Goal: Transaction & Acquisition: Purchase product/service

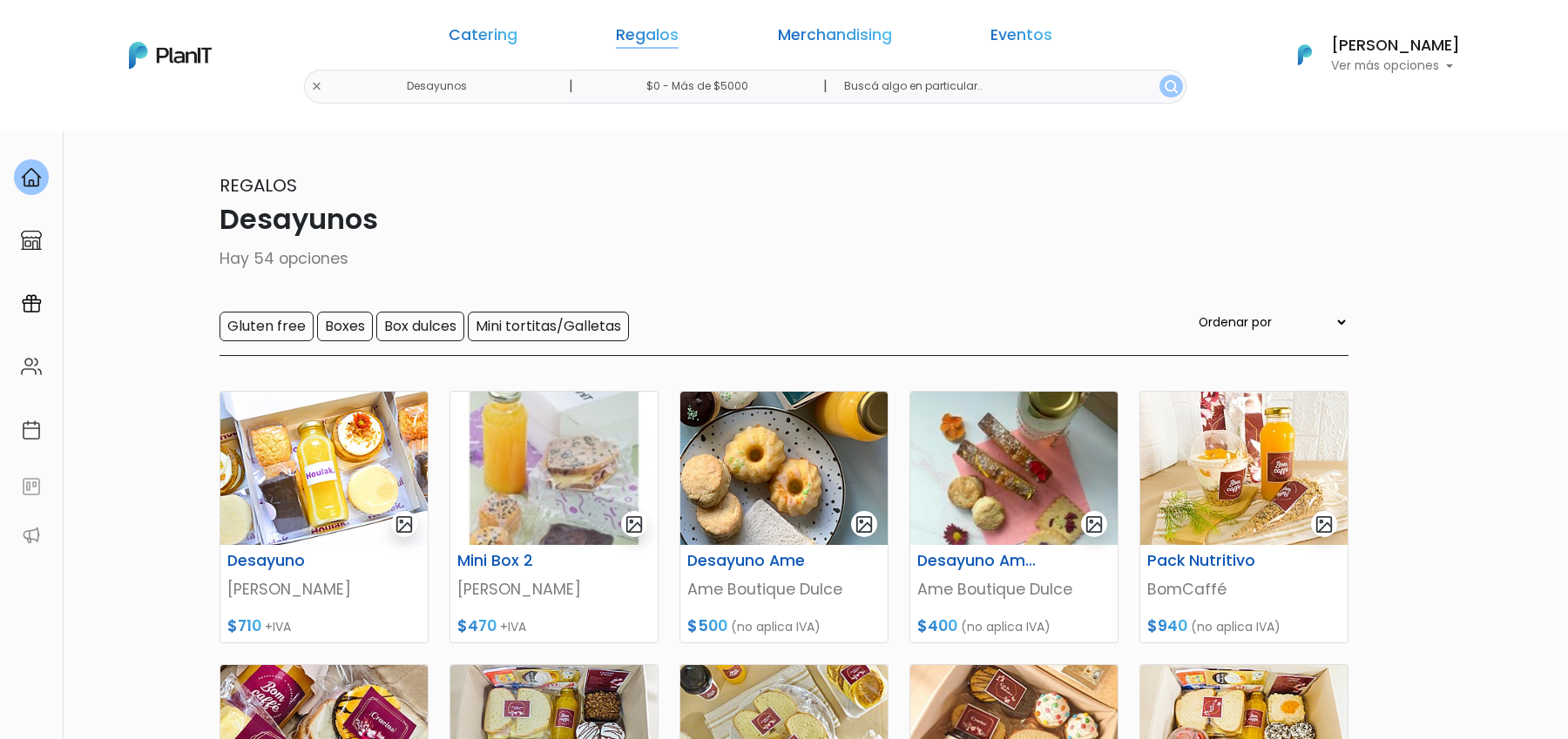
click at [678, 43] on link "Regalos" at bounding box center [647, 38] width 63 height 21
click at [678, 42] on link "Regalos" at bounding box center [647, 38] width 63 height 21
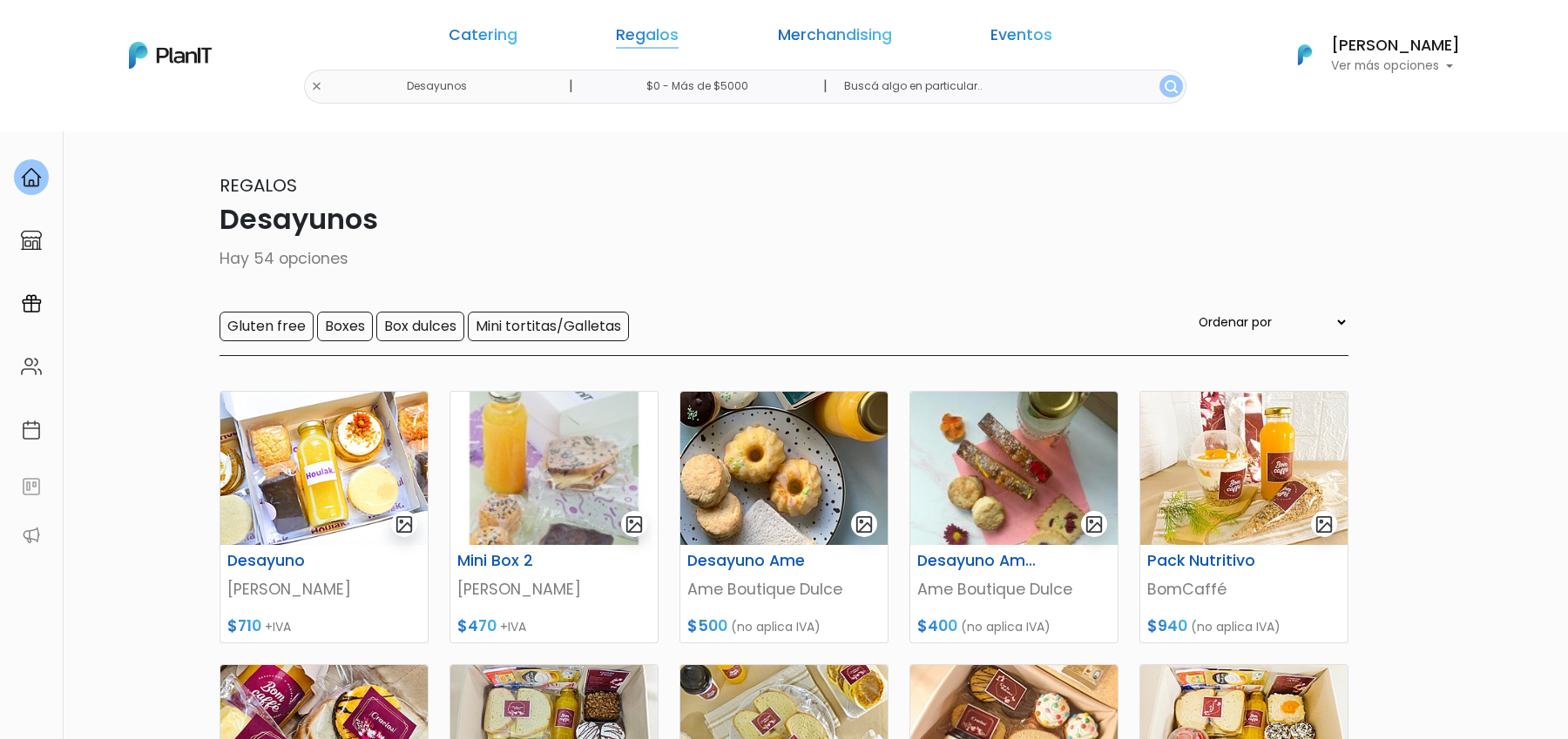
click at [670, 38] on link "Regalos" at bounding box center [647, 38] width 63 height 21
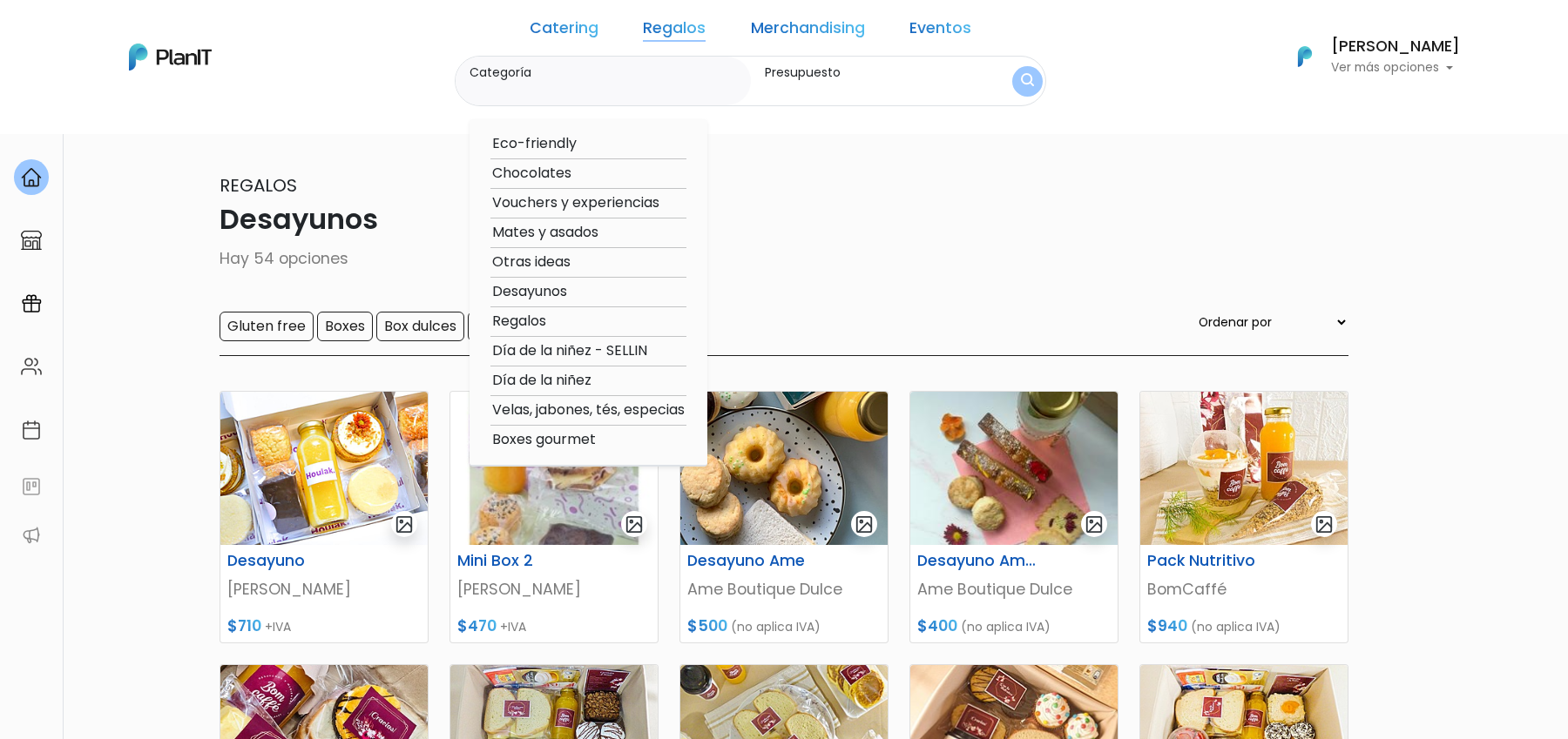
click at [586, 144] on option "Eco-friendly" at bounding box center [588, 144] width 196 height 22
type input "Eco-friendly"
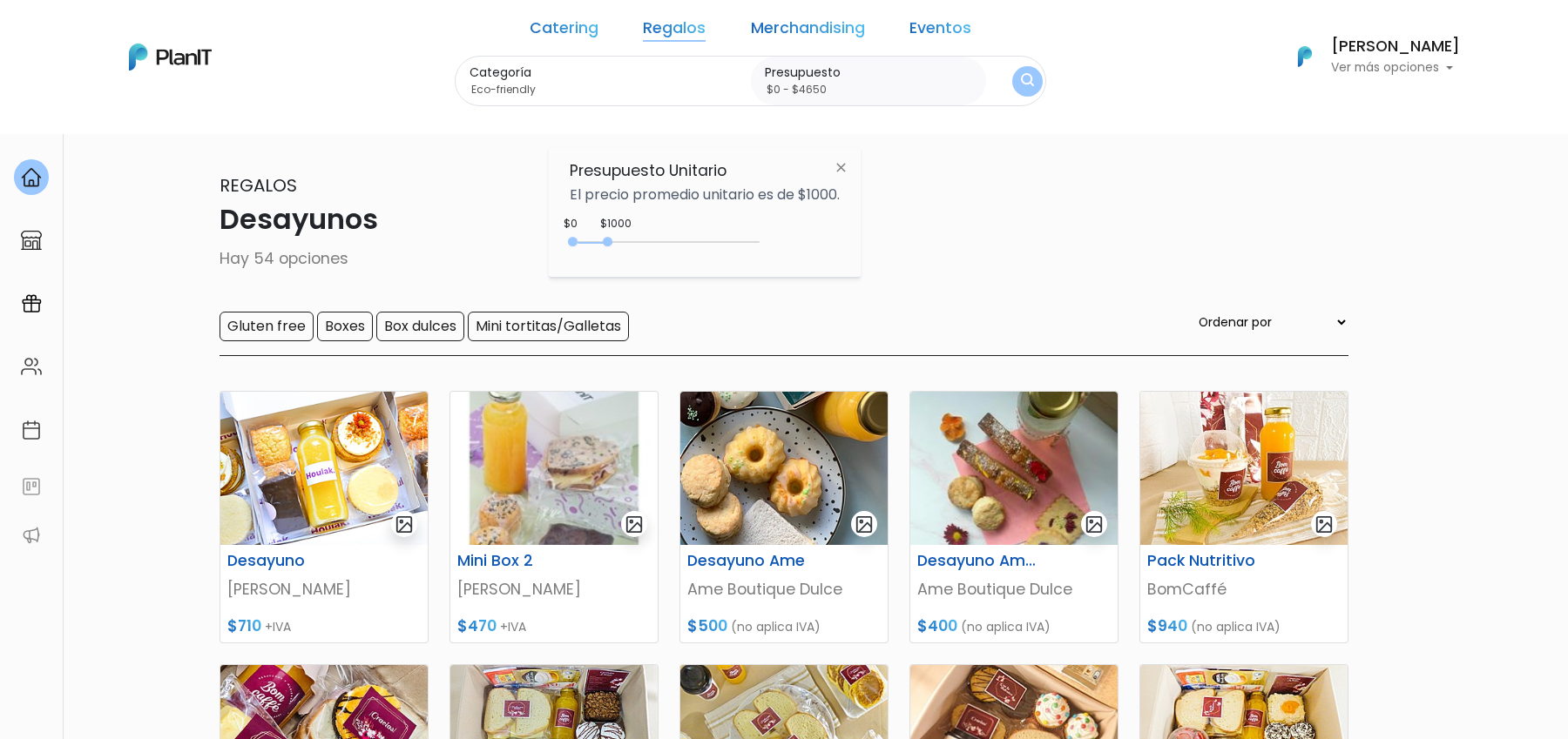
drag, startPoint x: 611, startPoint y: 244, endPoint x: 778, endPoint y: 246, distance: 167.0
click at [768, 244] on div "$1000 $0 0 : 950 0 950 0,4650" at bounding box center [704, 245] width 270 height 35
type input "$0 - Más de $5000"
click at [1011, 95] on button "submit" at bounding box center [1027, 82] width 32 height 32
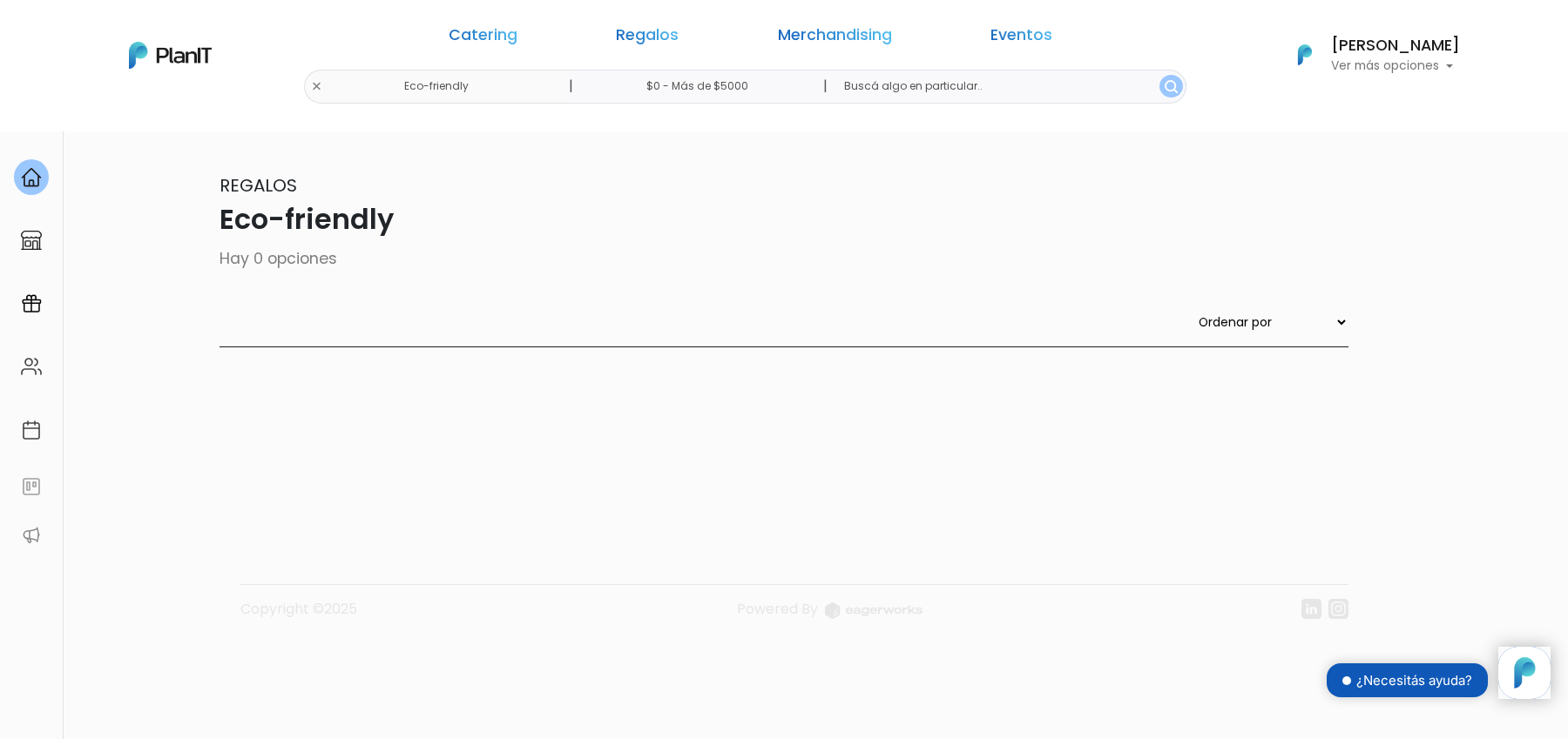
click at [486, 87] on div "Catering Regalos Merchandising Eventos Eco-friendly | $0 - Más de $5000 | Cater…" at bounding box center [783, 55] width 1394 height 97
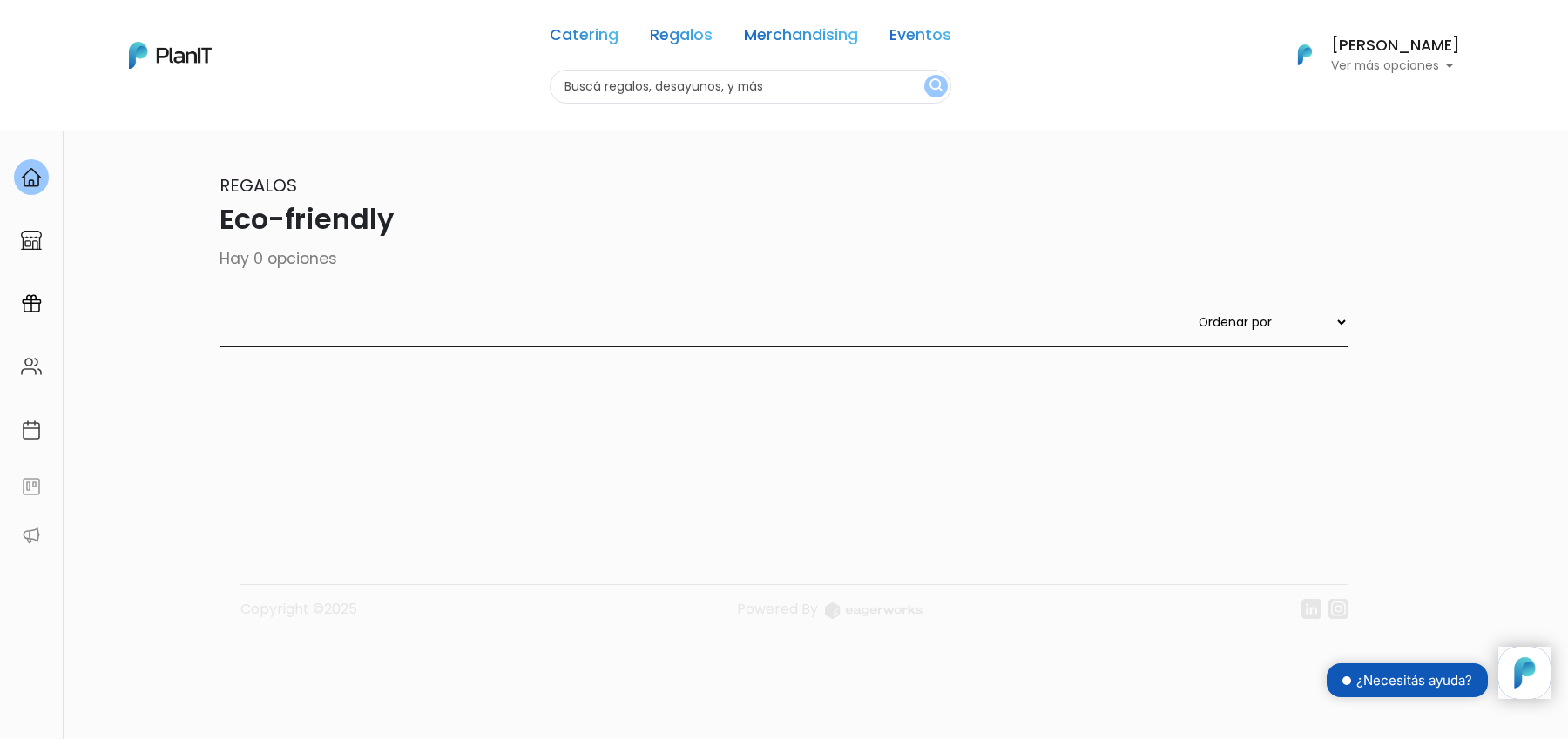
click at [689, 58] on div "Catering Regalos Merchandising Eventos" at bounding box center [750, 38] width 401 height 63
click at [683, 46] on link "Regalos" at bounding box center [680, 38] width 63 height 21
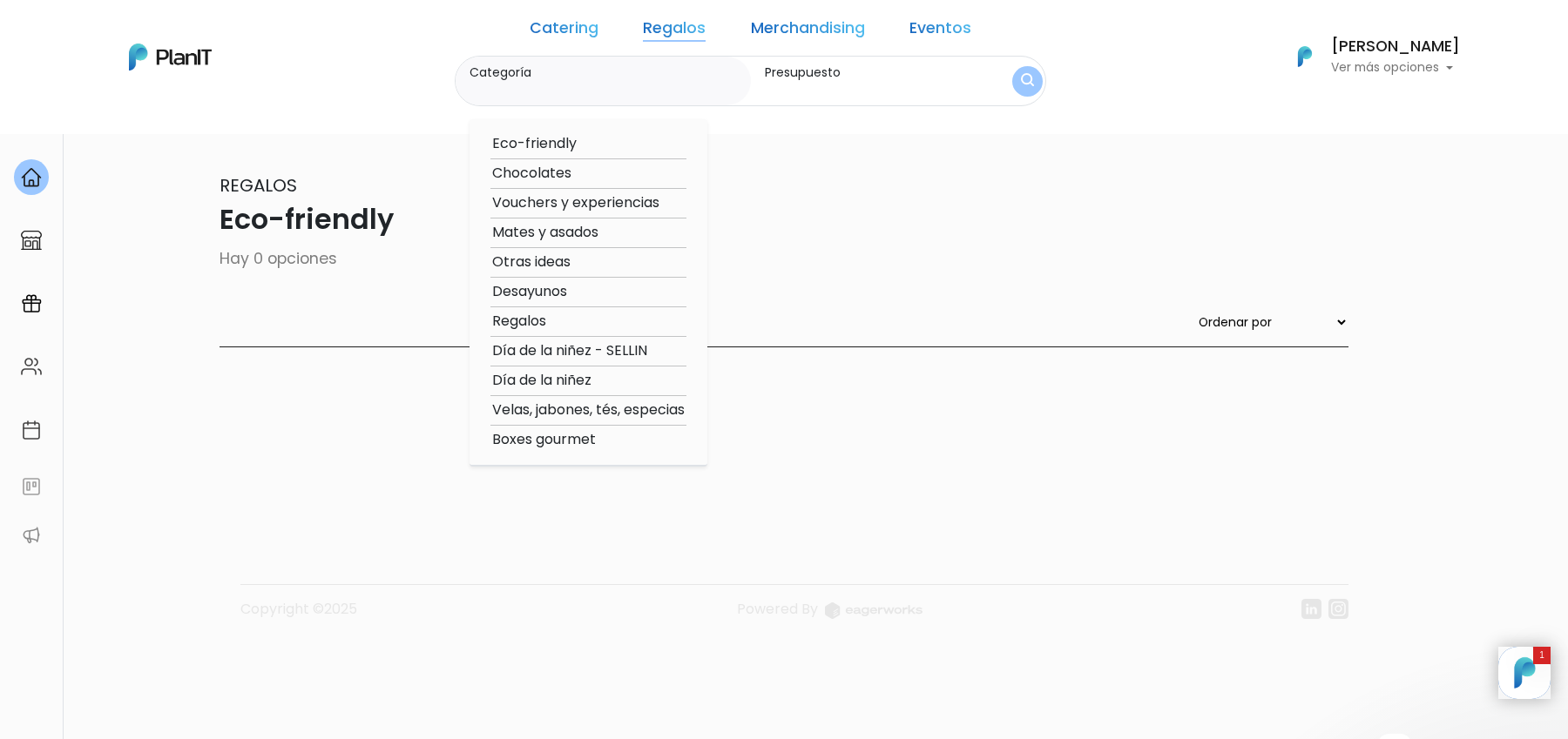
click at [578, 31] on link "Catering" at bounding box center [564, 31] width 69 height 21
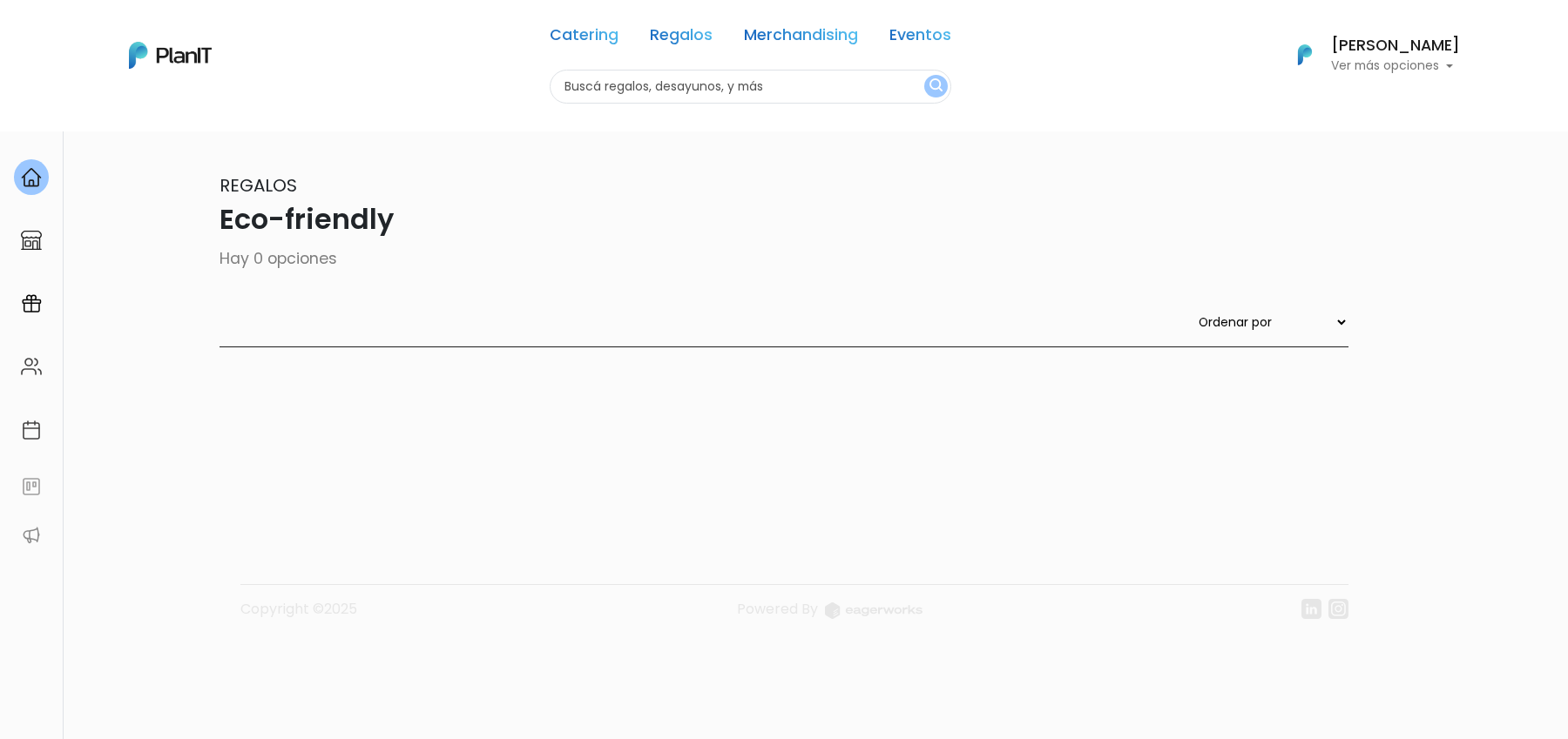
click at [492, 87] on div "Catering Regalos Merchandising Eventos Eco-friendly | $0 - Más de $5000 | Cater…" at bounding box center [783, 55] width 1394 height 97
click at [681, 41] on link "Regalos" at bounding box center [680, 38] width 63 height 21
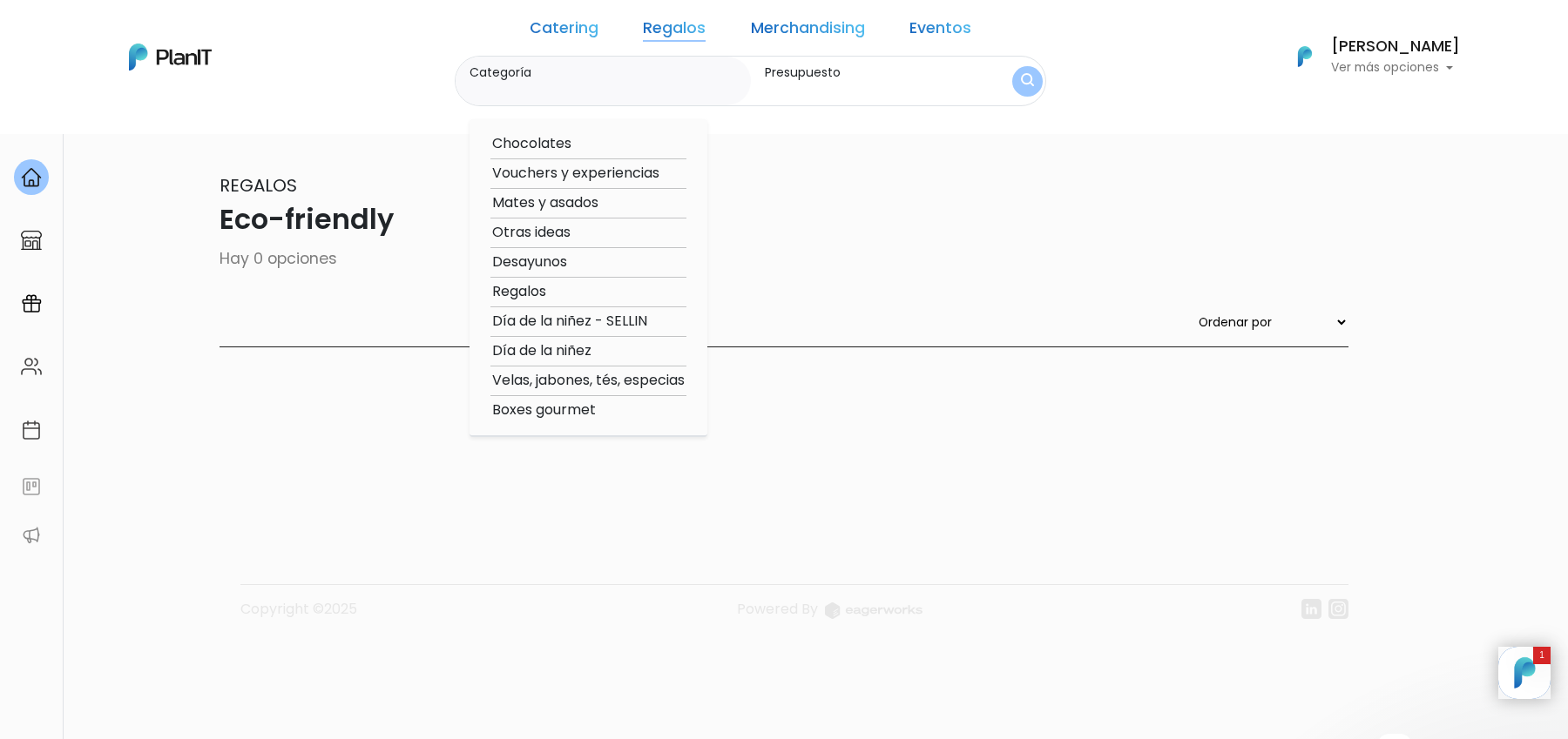
click at [883, 254] on p "Hay 0 opciones" at bounding box center [783, 258] width 1129 height 23
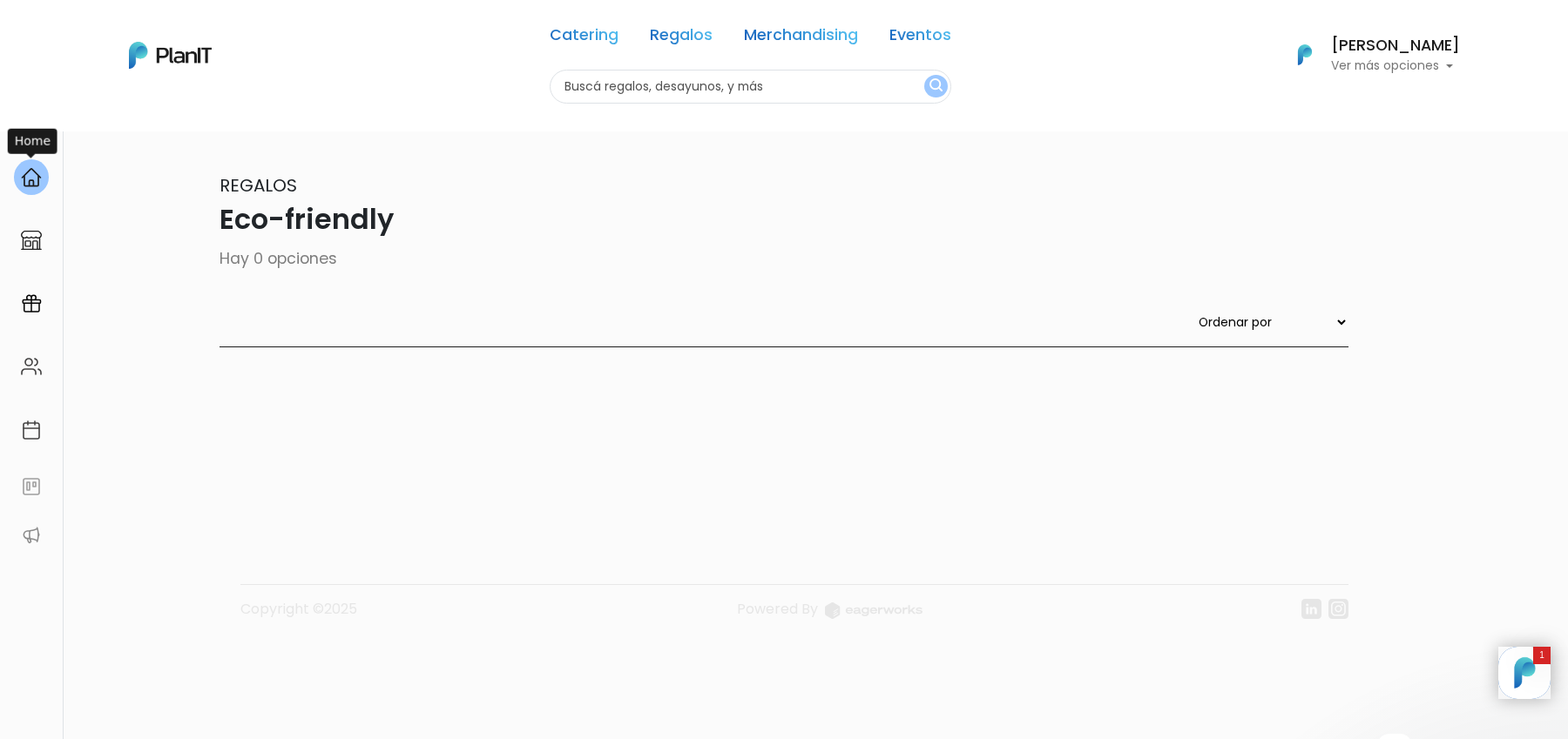
click at [28, 179] on img at bounding box center [31, 177] width 21 height 21
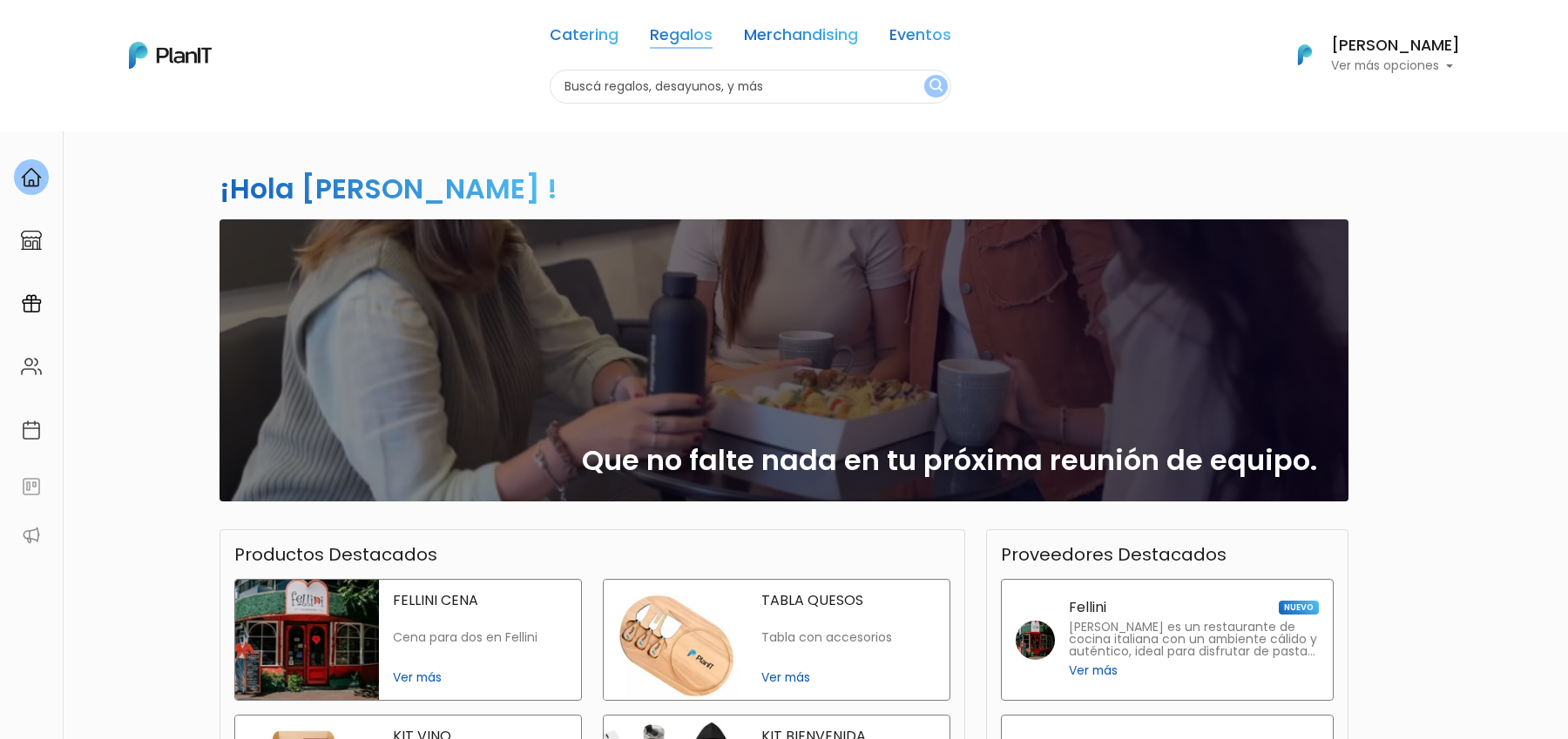
click at [686, 37] on link "Regalos" at bounding box center [680, 38] width 63 height 21
